Goal: Transaction & Acquisition: Purchase product/service

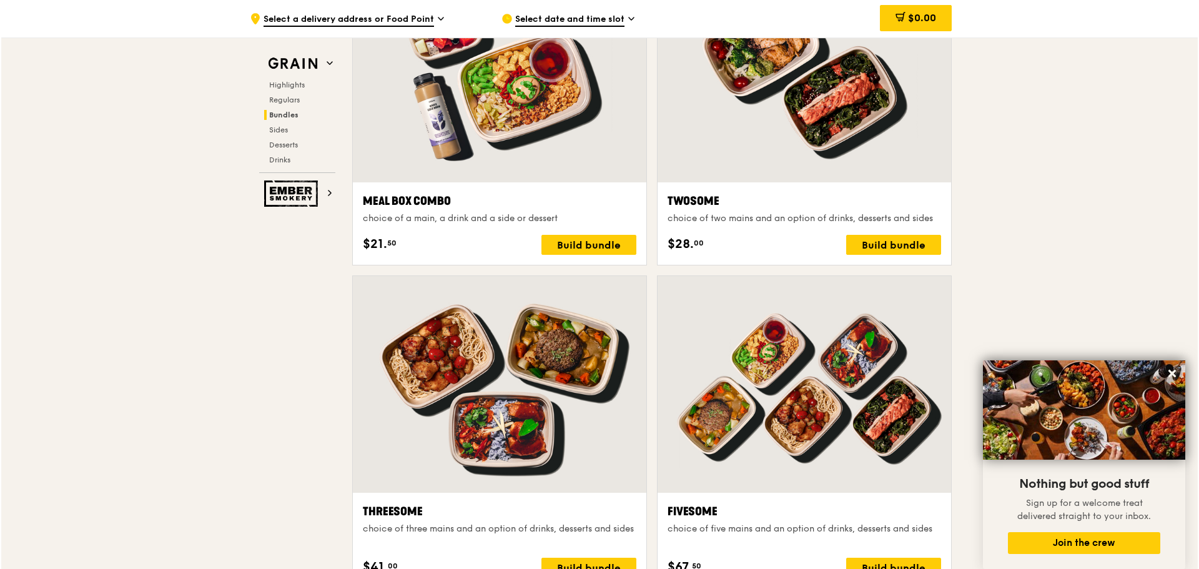
scroll to position [1986, 0]
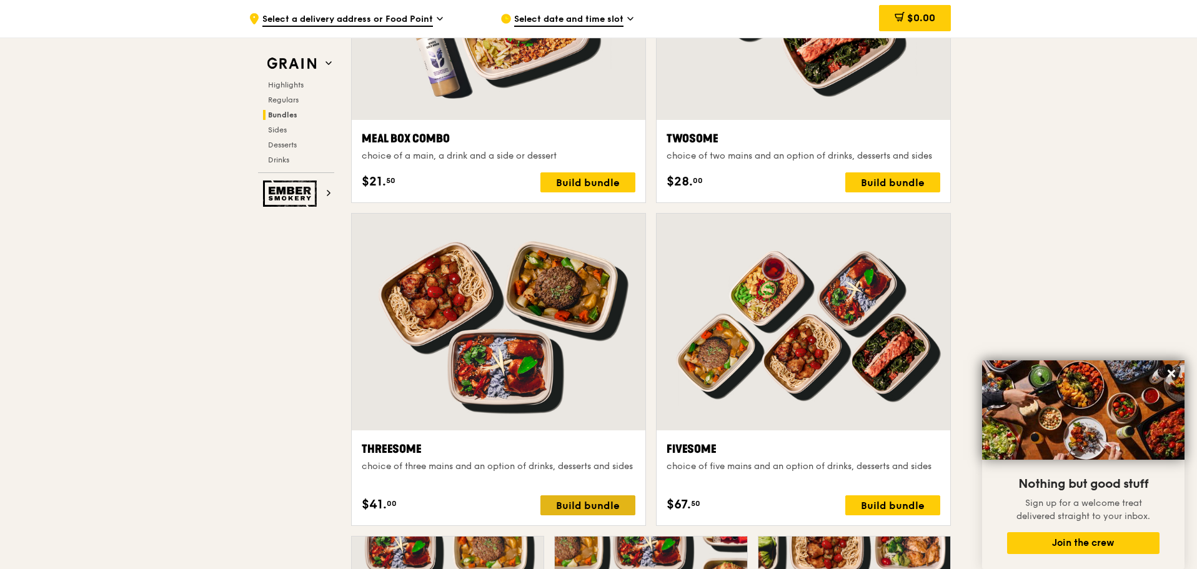
click at [573, 510] on div "Build bundle" at bounding box center [587, 505] width 95 height 20
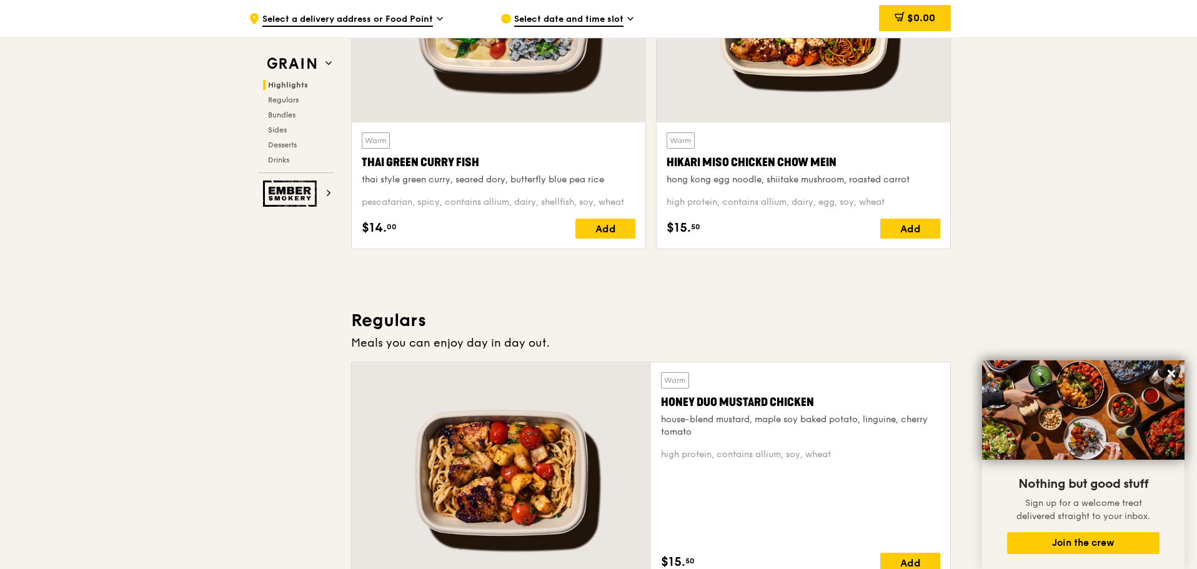
scroll to position [487, 0]
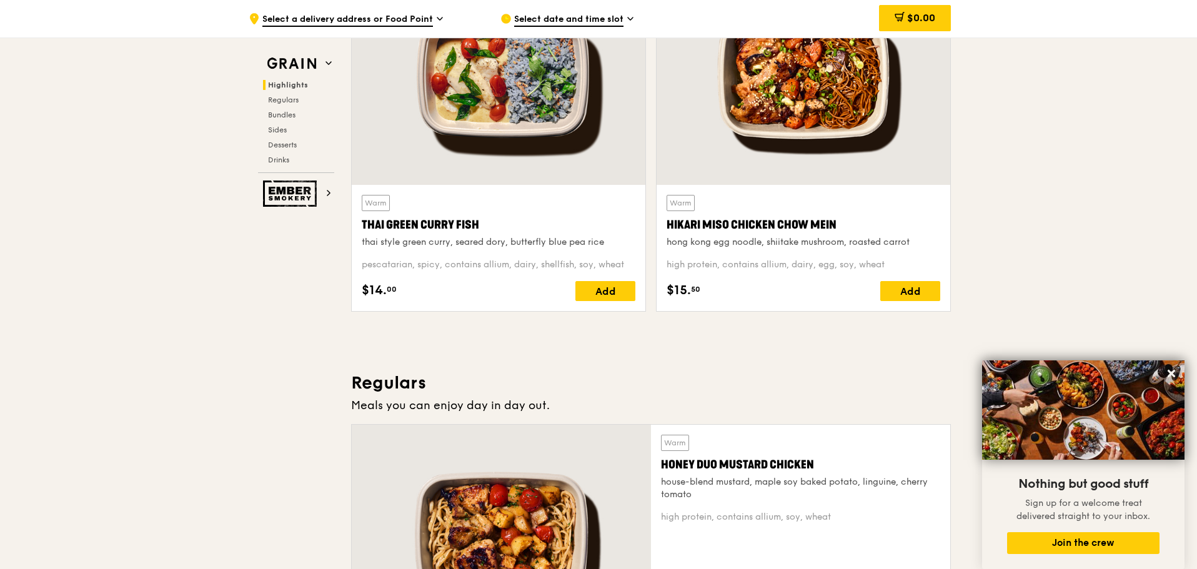
click at [610, 22] on span "Select date and time slot" at bounding box center [568, 20] width 109 height 14
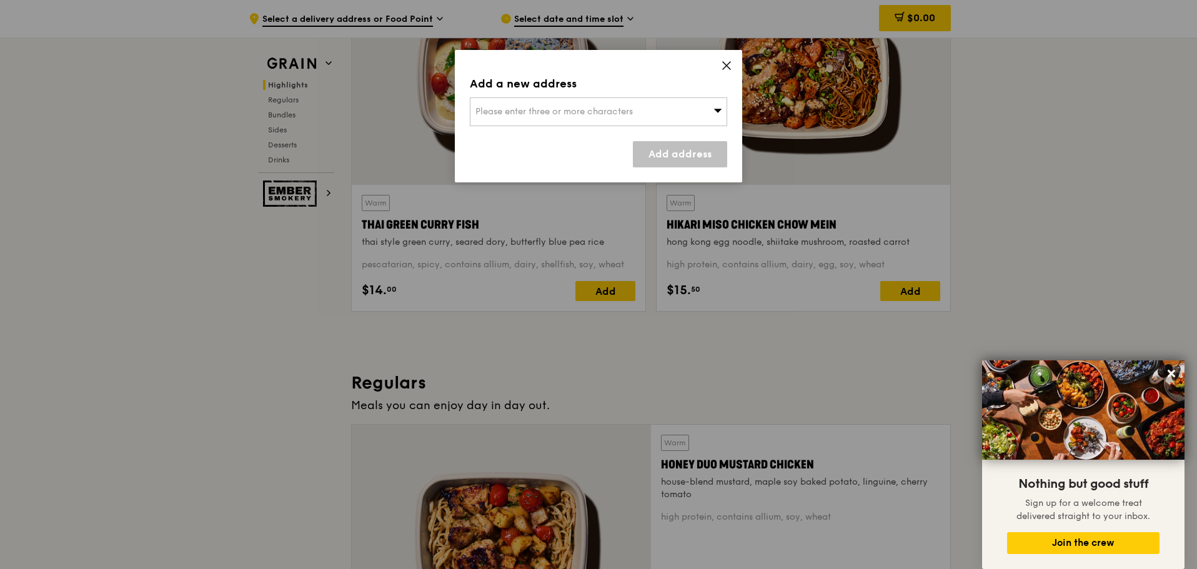
click at [723, 109] on div "Please enter three or more characters" at bounding box center [598, 111] width 257 height 29
click at [654, 111] on input "search" at bounding box center [598, 111] width 256 height 27
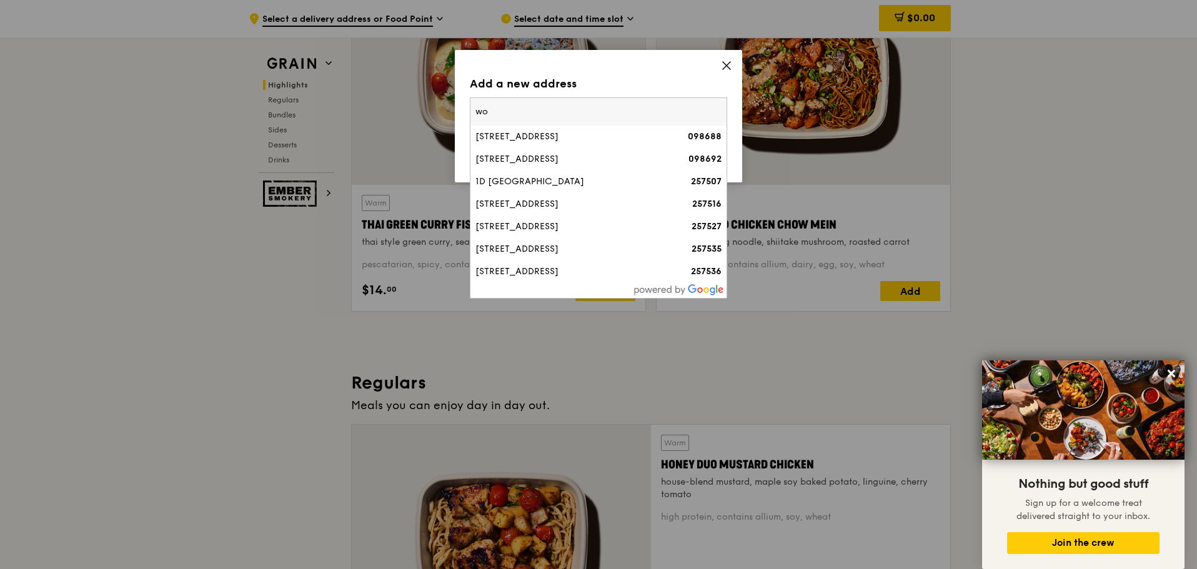
type input "w"
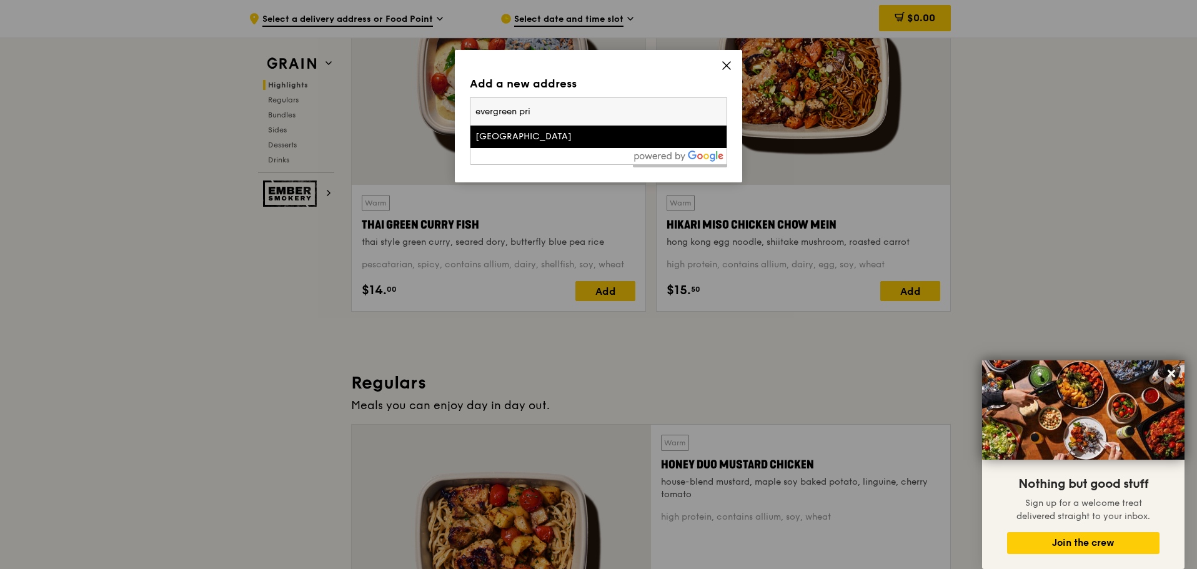
type input "evergreen pri"
click at [618, 137] on div "[GEOGRAPHIC_DATA]" at bounding box center [567, 137] width 185 height 12
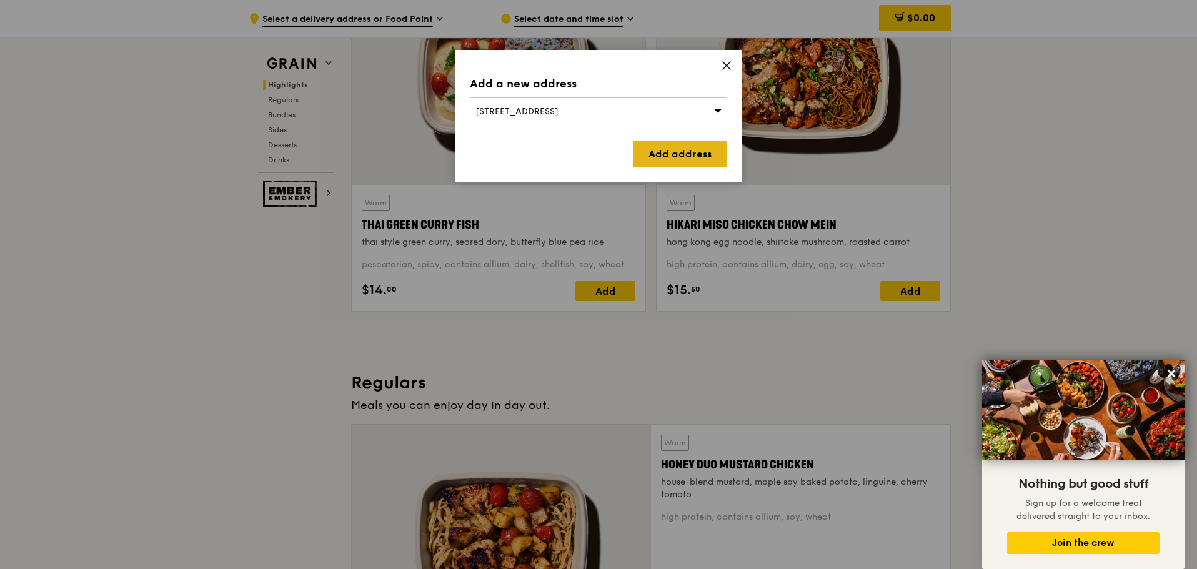
click at [674, 151] on link "Add address" at bounding box center [680, 154] width 94 height 26
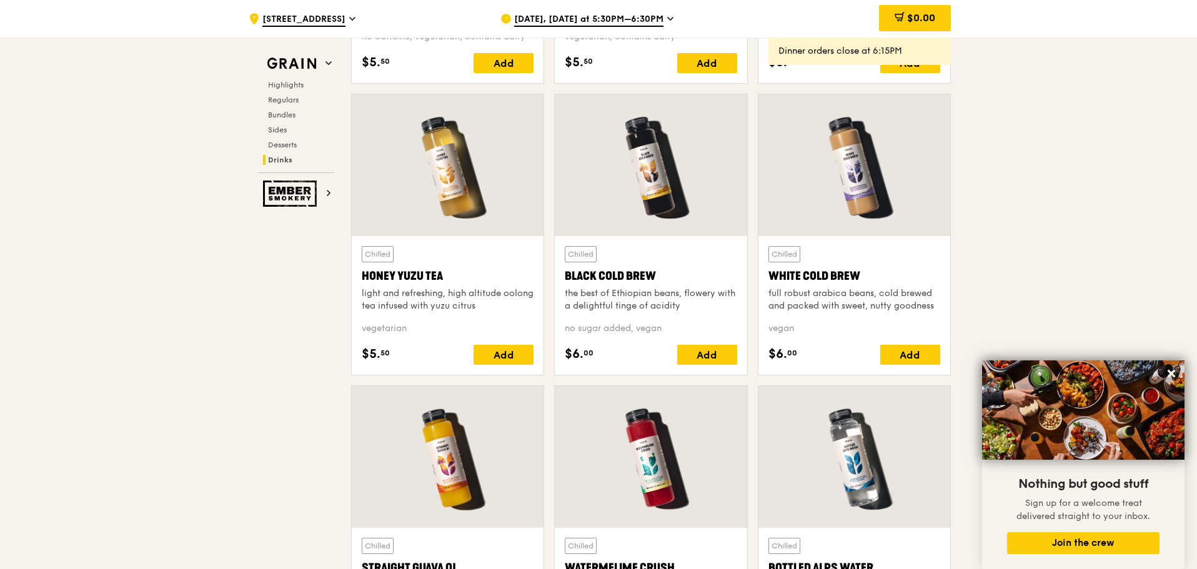
scroll to position [5060, 0]
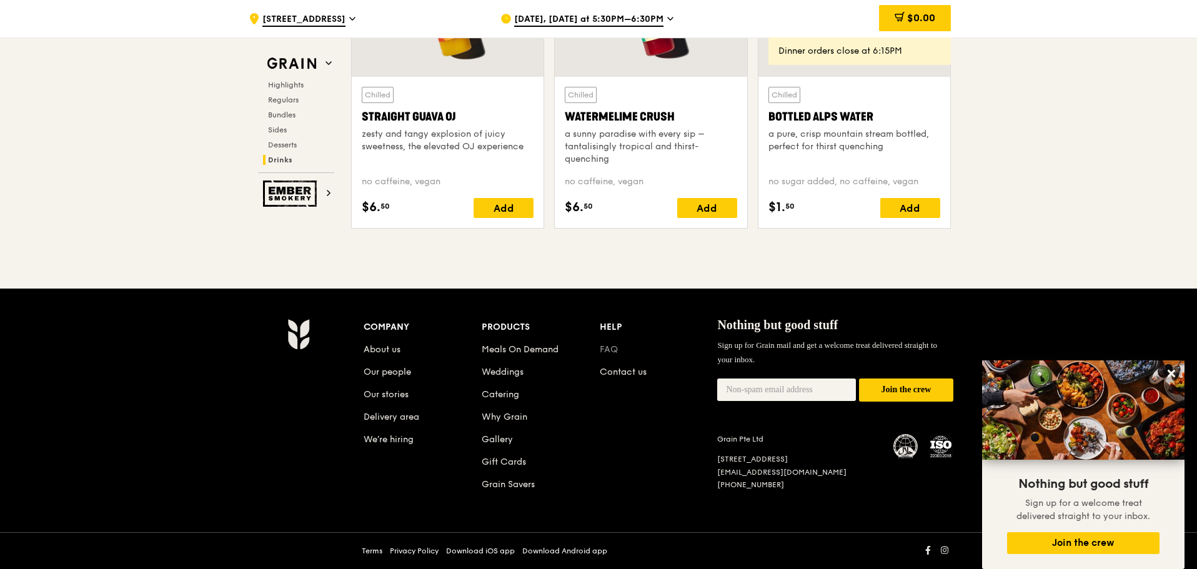
click at [613, 353] on link "FAQ" at bounding box center [609, 349] width 18 height 11
click at [295, 147] on span "Desserts" at bounding box center [284, 145] width 32 height 9
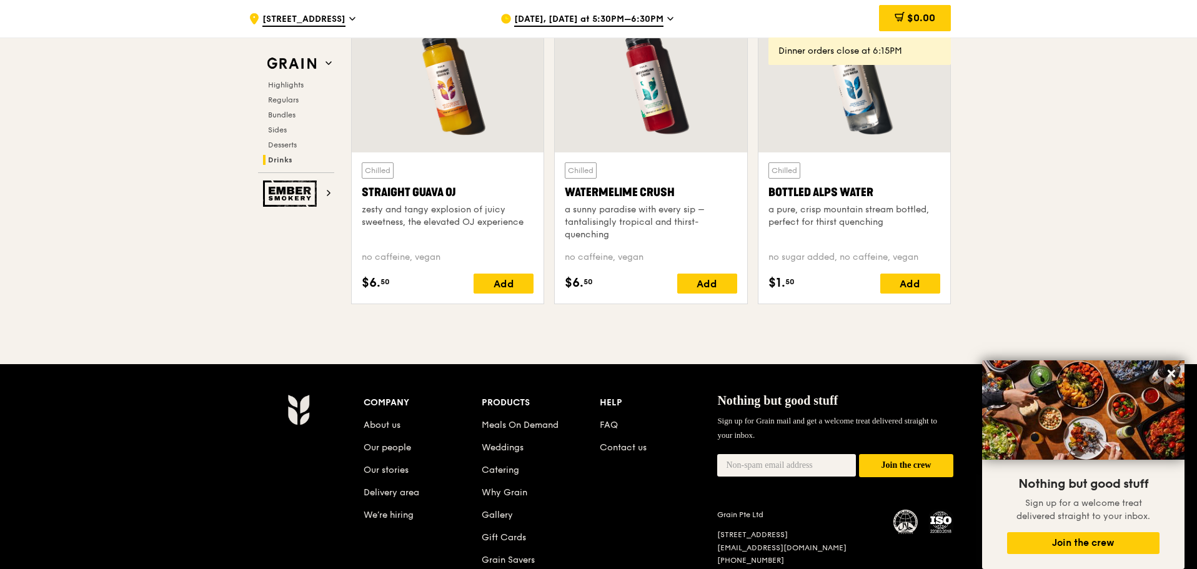
scroll to position [5047, 0]
